Goal: Information Seeking & Learning: Learn about a topic

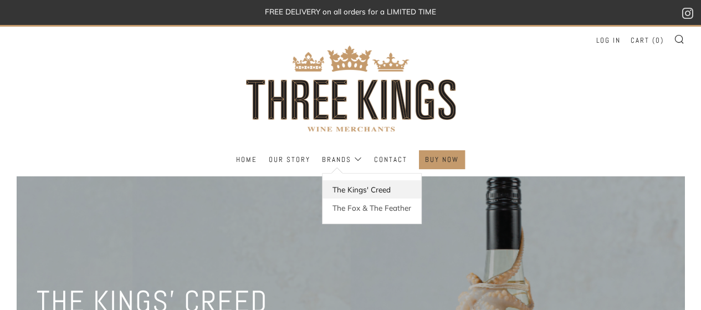
click at [347, 187] on link "The Kings' Creed" at bounding box center [371, 189] width 99 height 18
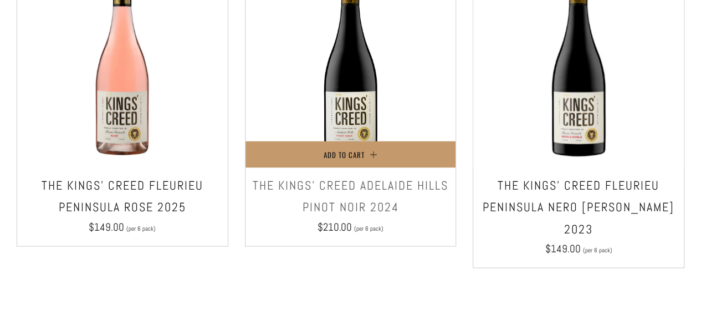
scroll to position [1034, 0]
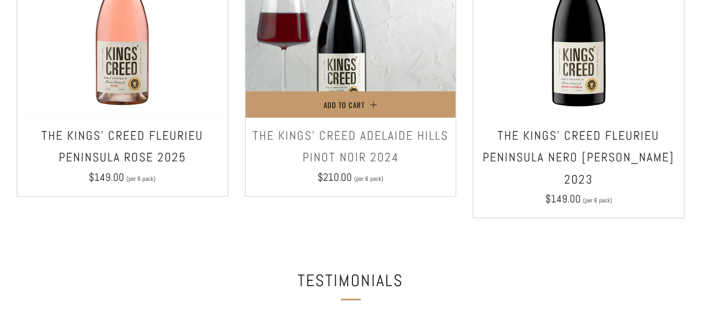
click at [389, 44] on img at bounding box center [350, 12] width 210 height 210
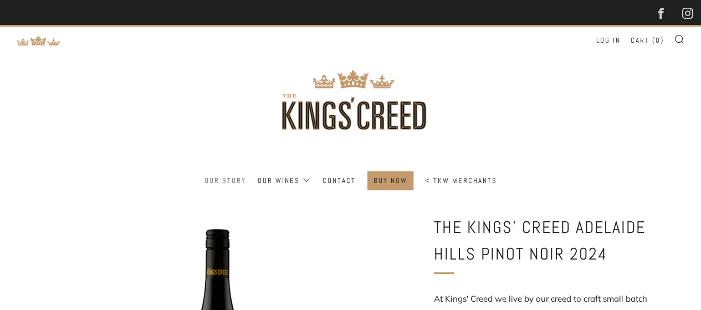
click at [235, 178] on link "Our Story" at bounding box center [225, 181] width 42 height 18
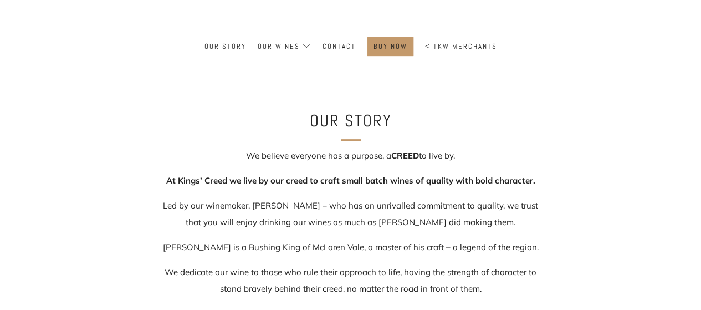
scroll to position [129, 0]
